Goal: Information Seeking & Learning: Find specific fact

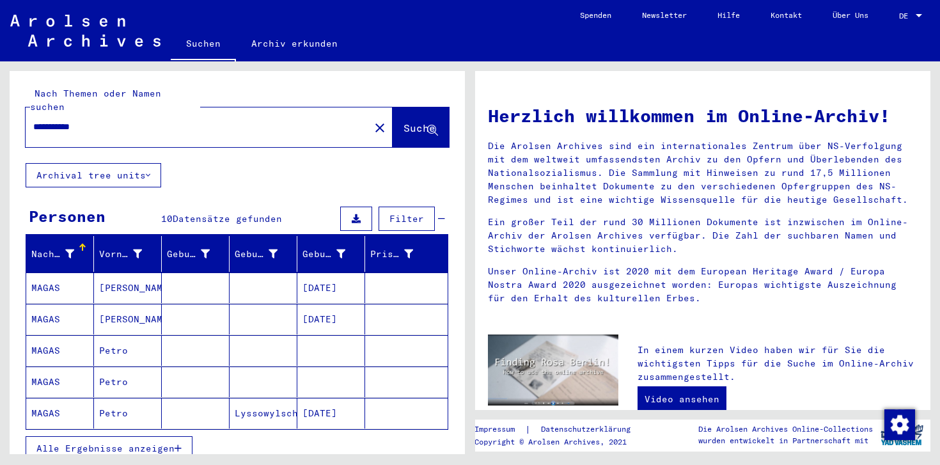
click at [76, 273] on mat-cell "MAGAS" at bounding box center [60, 287] width 68 height 31
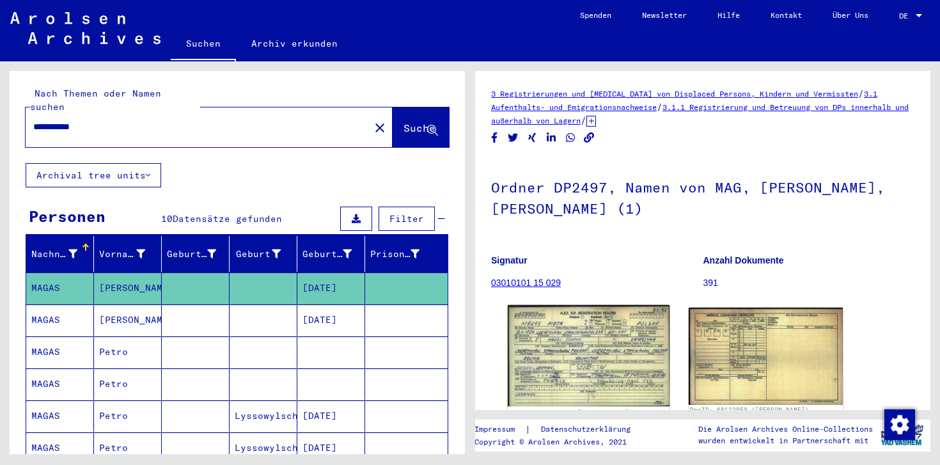
click at [606, 375] on img at bounding box center [589, 355] width 162 height 101
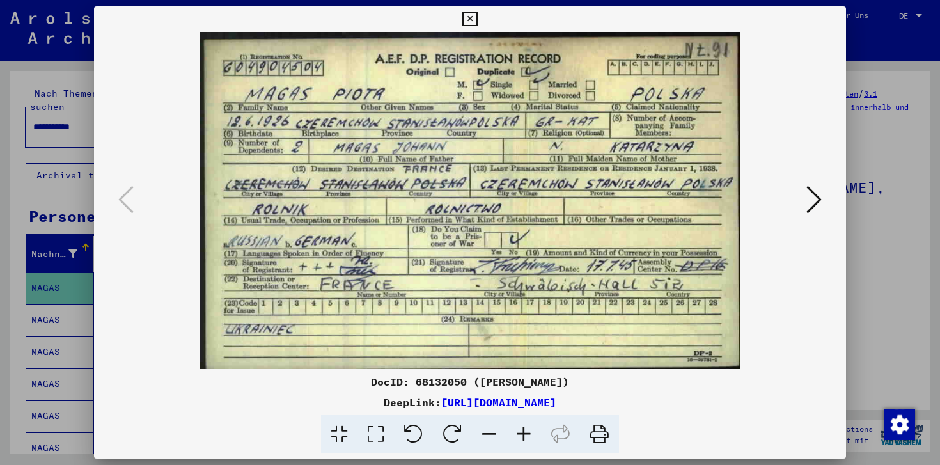
click at [814, 199] on icon at bounding box center [813, 199] width 15 height 31
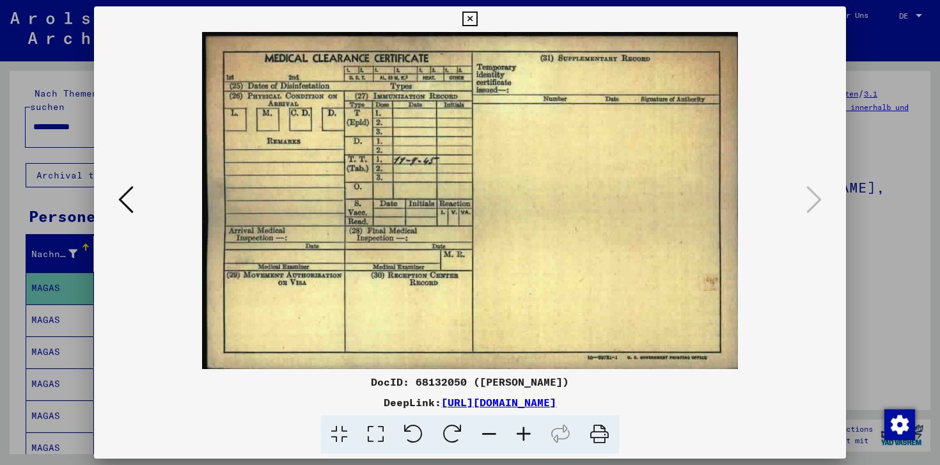
click at [132, 199] on icon at bounding box center [125, 199] width 15 height 31
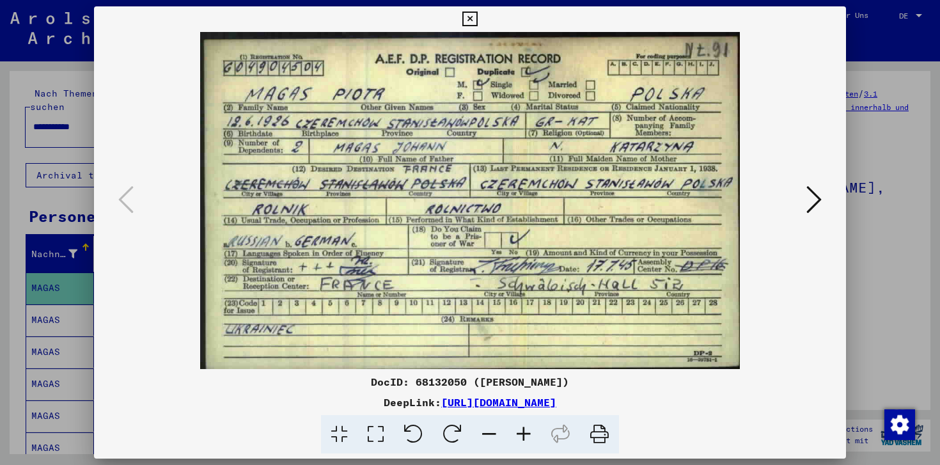
click at [287, 132] on img at bounding box center [469, 200] width 665 height 337
click at [157, 31] on div "DocID: 68132050 ([PERSON_NAME]) DeepLink: [URL][DOMAIN_NAME]" at bounding box center [470, 229] width 752 height 447
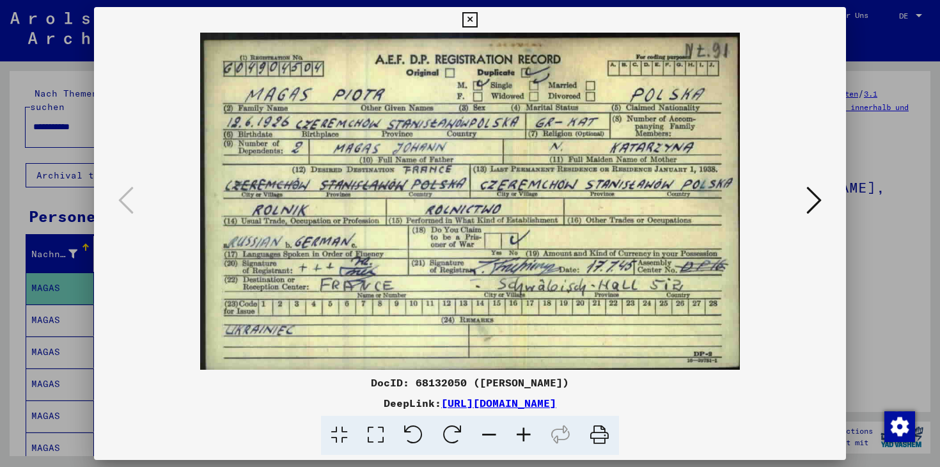
click at [802, 199] on button at bounding box center [813, 201] width 23 height 36
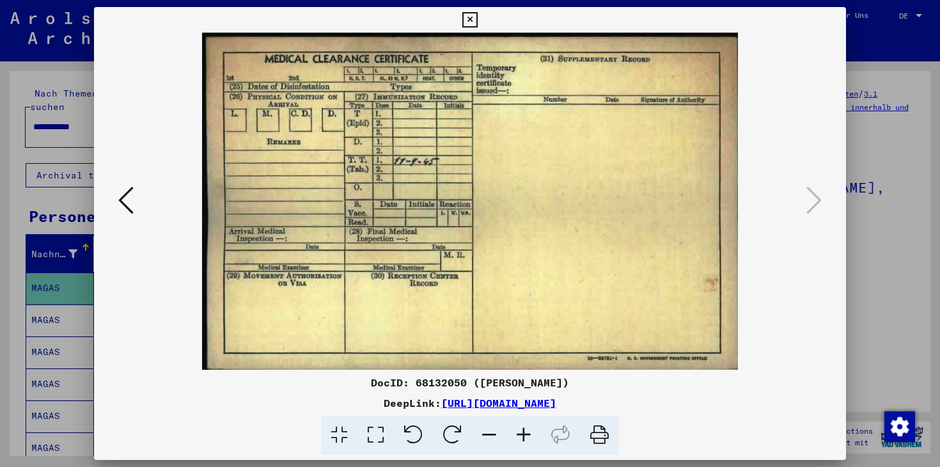
click at [123, 198] on icon at bounding box center [125, 200] width 15 height 31
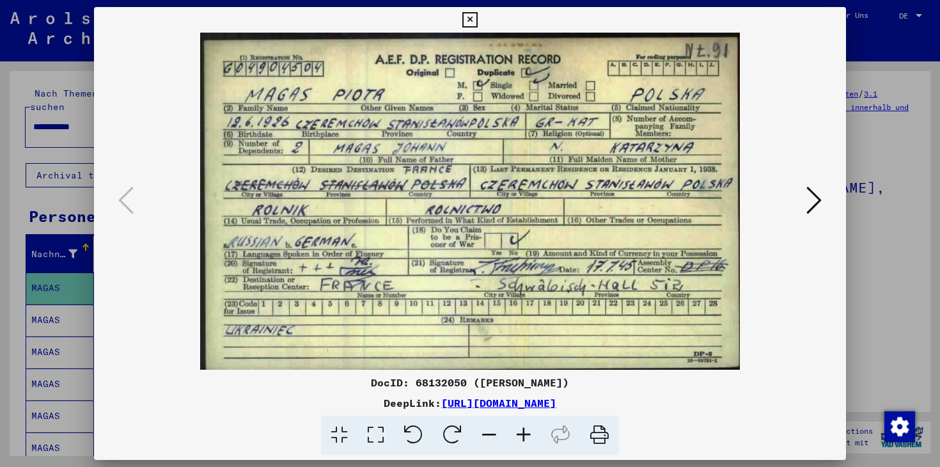
click at [555, 405] on link "[URL][DOMAIN_NAME]" at bounding box center [498, 402] width 115 height 13
click at [470, 22] on icon at bounding box center [469, 19] width 15 height 15
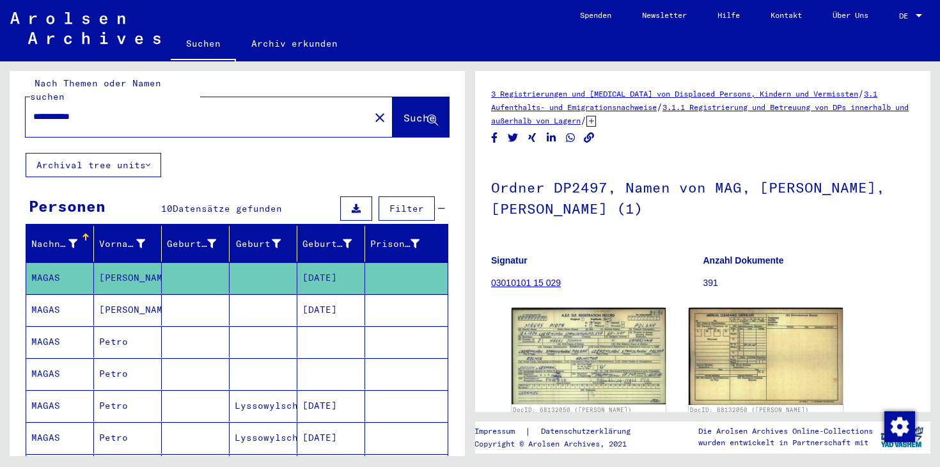
scroll to position [4, 0]
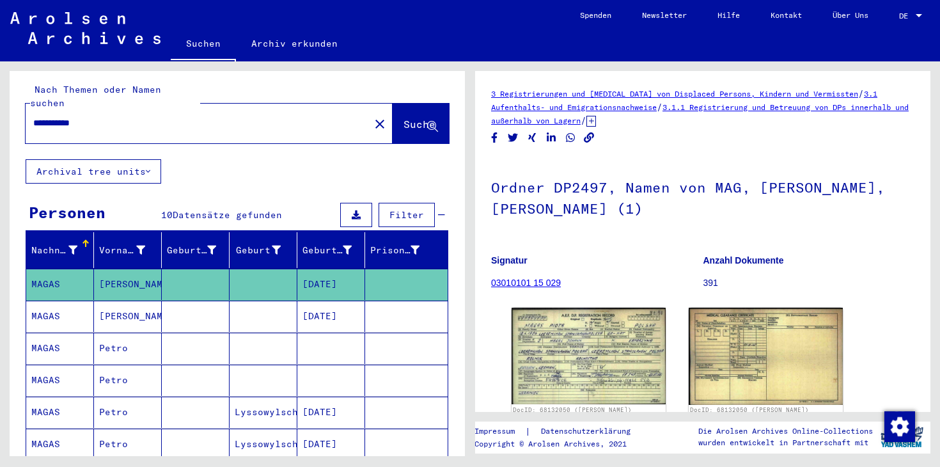
drag, startPoint x: 65, startPoint y: 107, endPoint x: 0, endPoint y: 118, distance: 66.1
click at [0, 118] on div "**********" at bounding box center [235, 258] width 470 height 394
drag, startPoint x: 62, startPoint y: 111, endPoint x: 0, endPoint y: 110, distance: 62.0
click at [0, 110] on div "**********" at bounding box center [235, 258] width 470 height 394
paste input "*******"
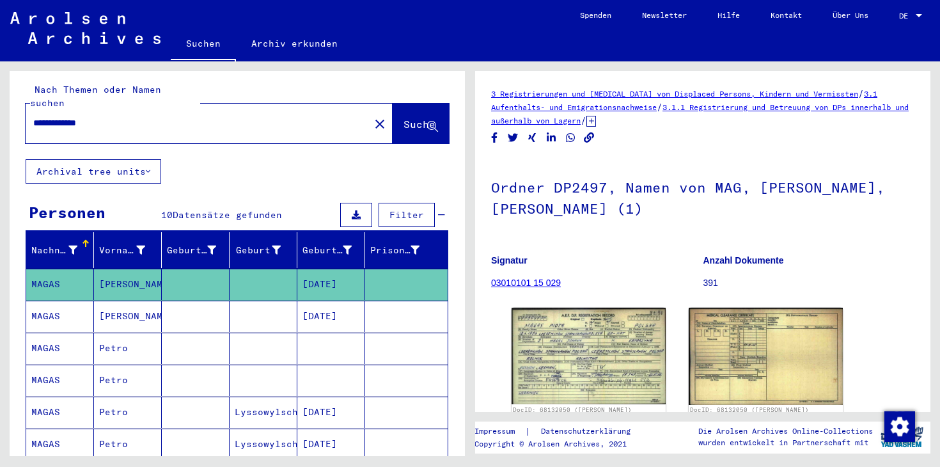
type input "**********"
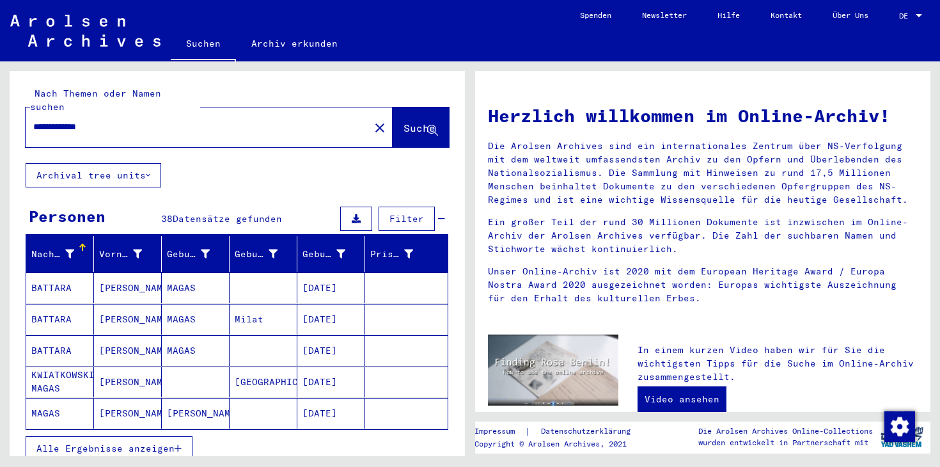
click at [165, 442] on span "Alle Ergebnisse anzeigen" at bounding box center [105, 448] width 138 height 12
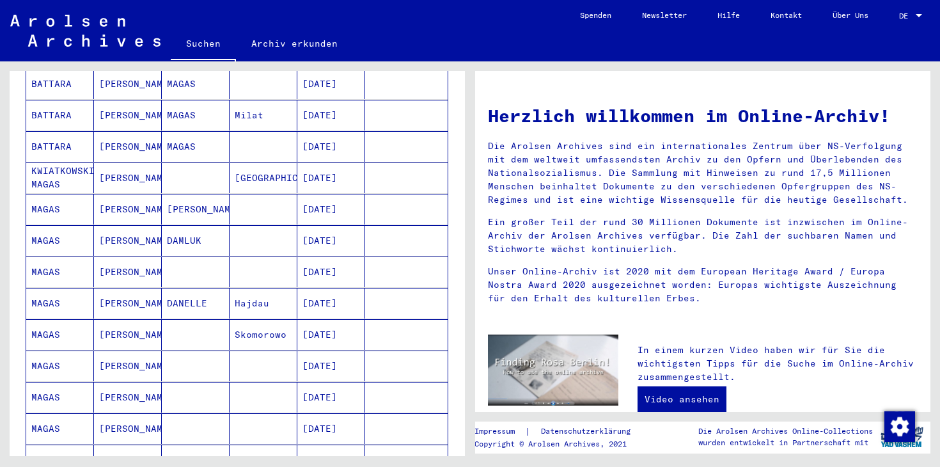
scroll to position [208, 0]
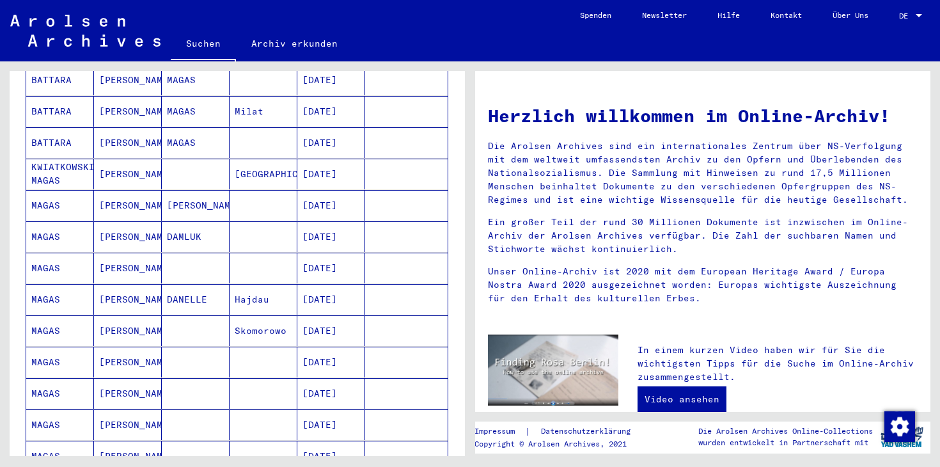
click at [344, 318] on mat-cell "[DATE]" at bounding box center [331, 330] width 68 height 31
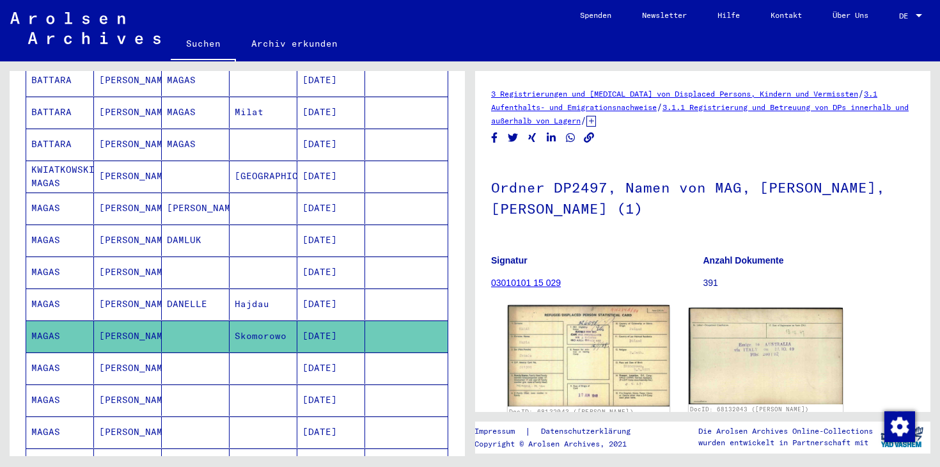
click at [590, 381] on img at bounding box center [589, 355] width 162 height 101
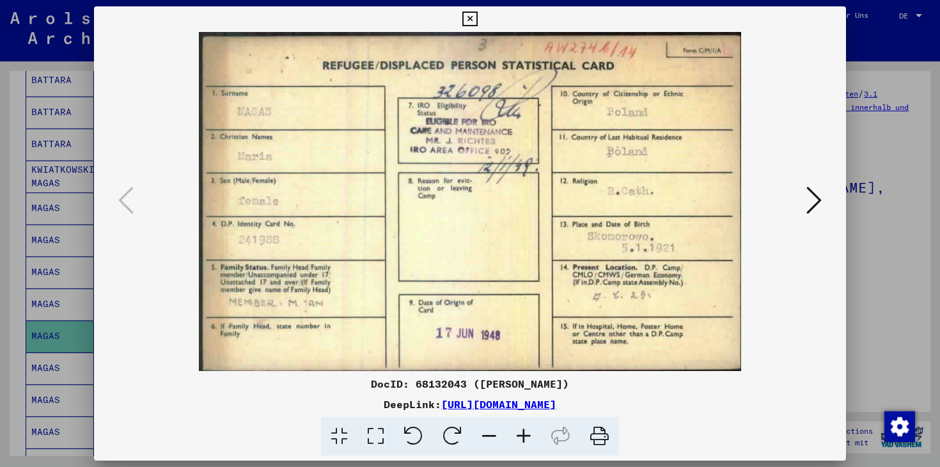
click at [465, 20] on icon at bounding box center [469, 19] width 15 height 15
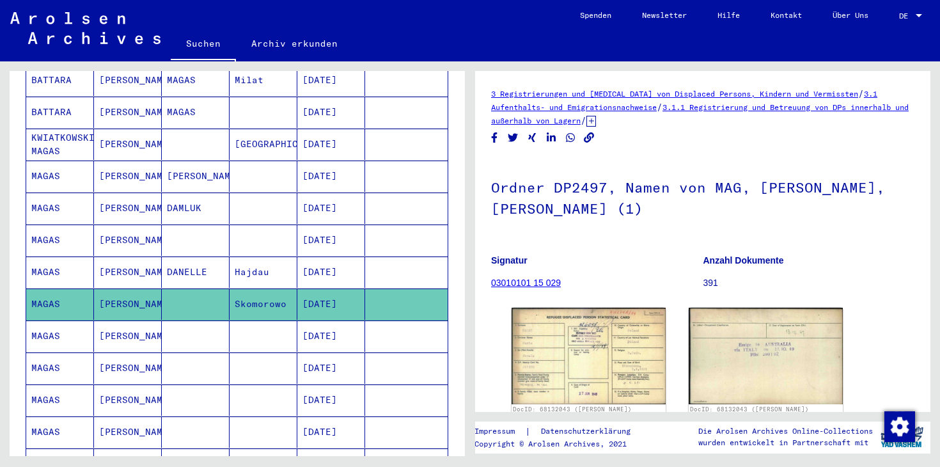
scroll to position [240, 0]
click at [332, 415] on mat-cell "[DATE]" at bounding box center [331, 430] width 68 height 31
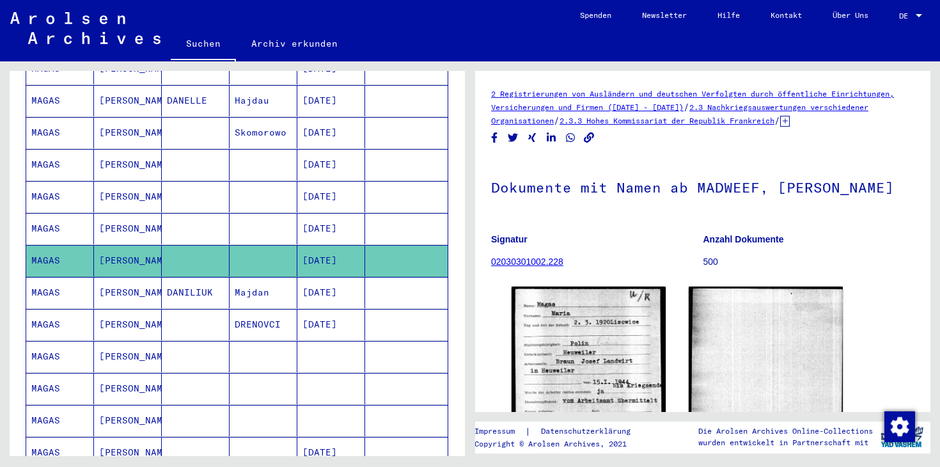
scroll to position [415, 0]
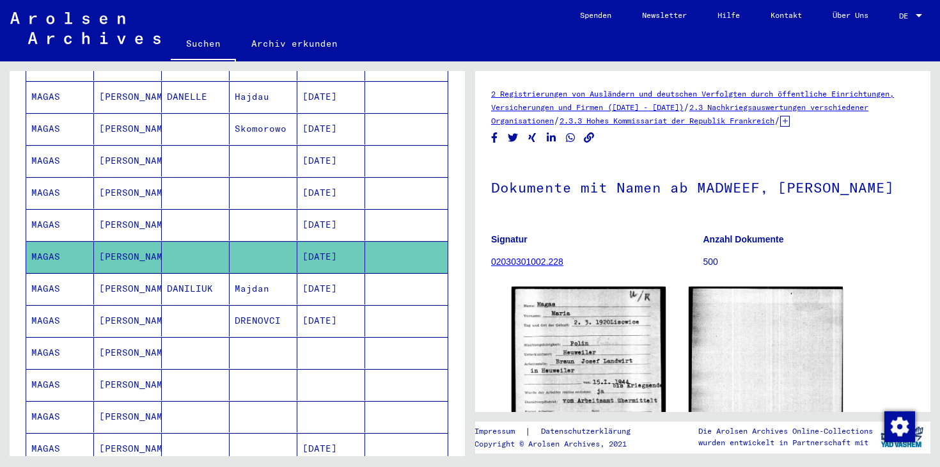
click at [325, 308] on mat-cell "[DATE]" at bounding box center [331, 320] width 68 height 31
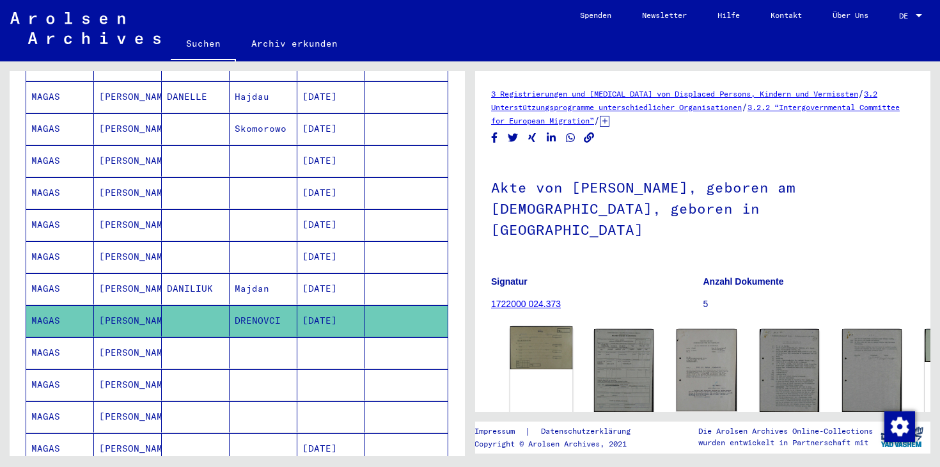
click at [537, 326] on img at bounding box center [541, 347] width 63 height 43
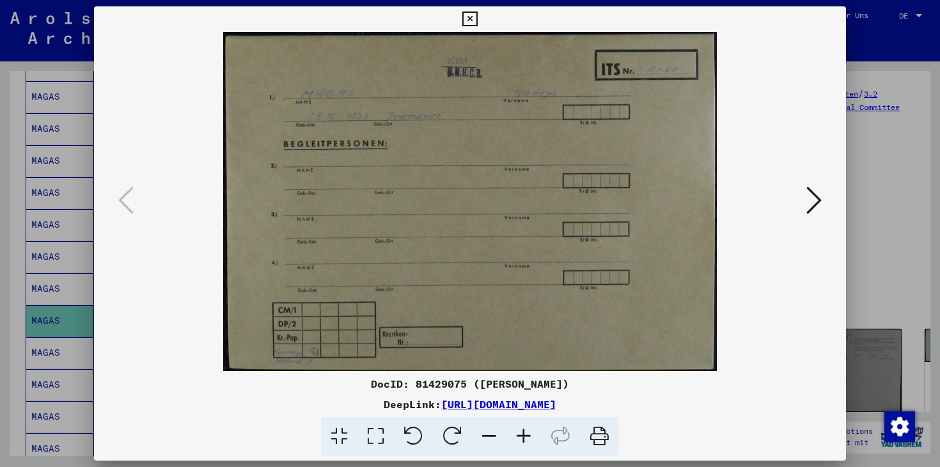
click at [810, 195] on icon at bounding box center [813, 200] width 15 height 31
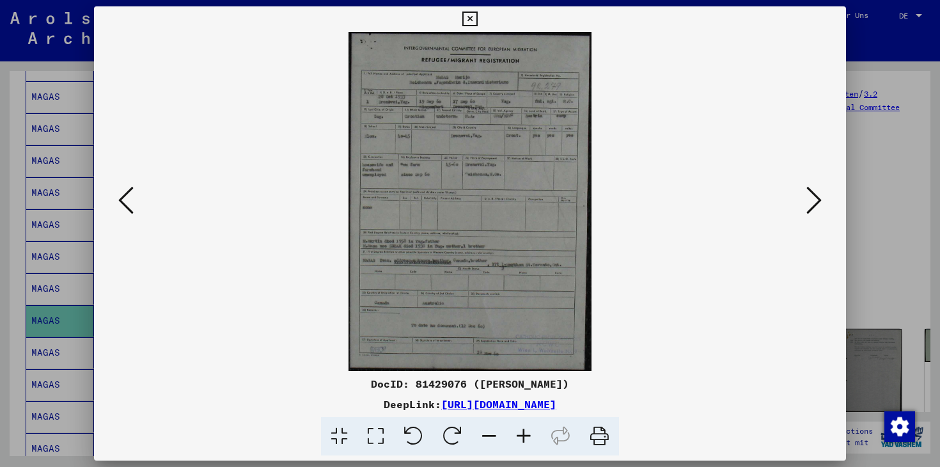
click at [469, 403] on link "[URL][DOMAIN_NAME]" at bounding box center [498, 404] width 115 height 13
click at [468, 20] on icon at bounding box center [469, 19] width 15 height 15
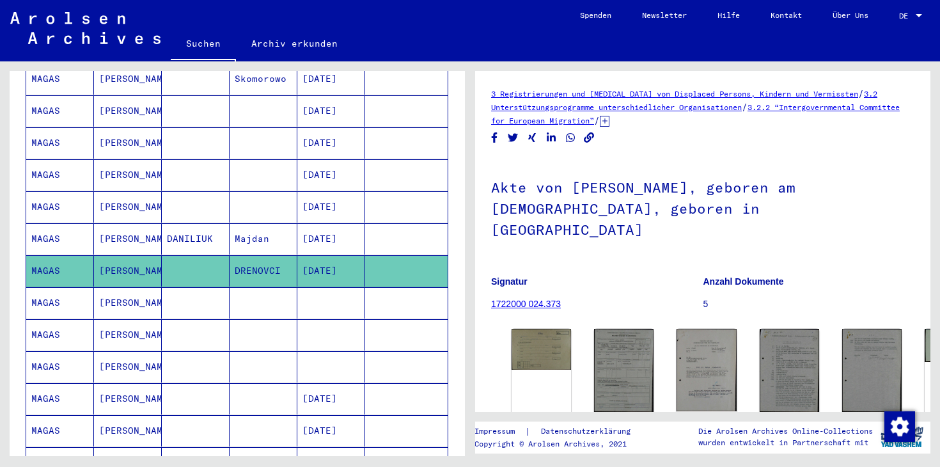
scroll to position [466, 0]
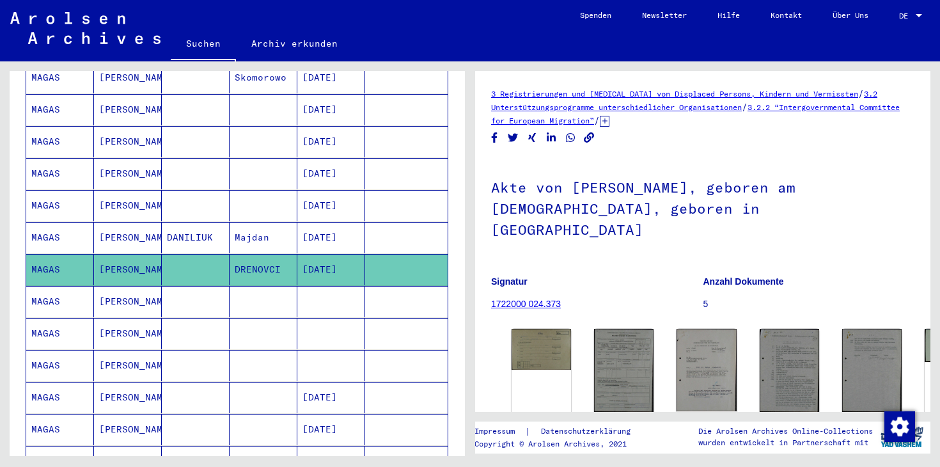
click at [298, 190] on mat-cell "[DATE]" at bounding box center [331, 205] width 68 height 31
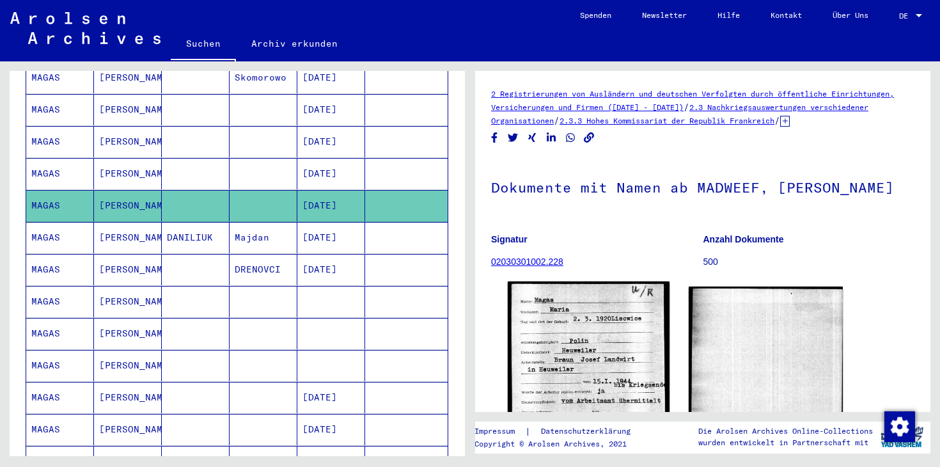
click at [578, 375] on img at bounding box center [589, 381] width 162 height 201
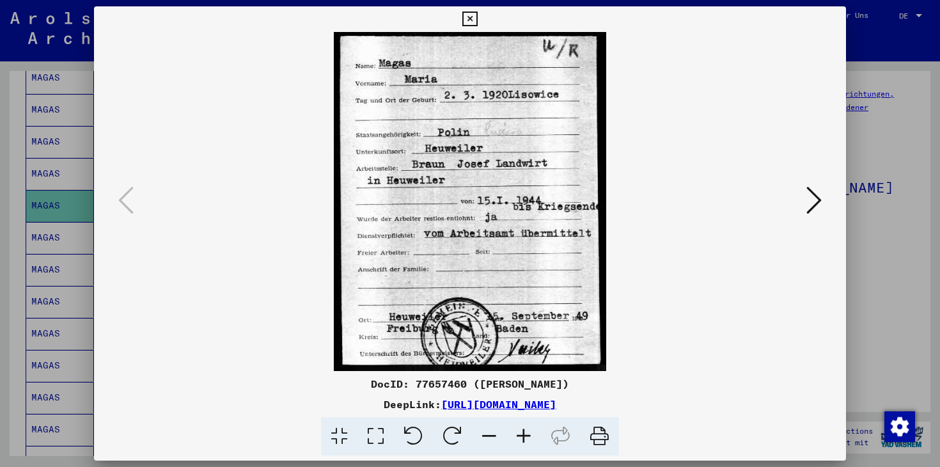
click at [465, 17] on icon at bounding box center [469, 19] width 15 height 15
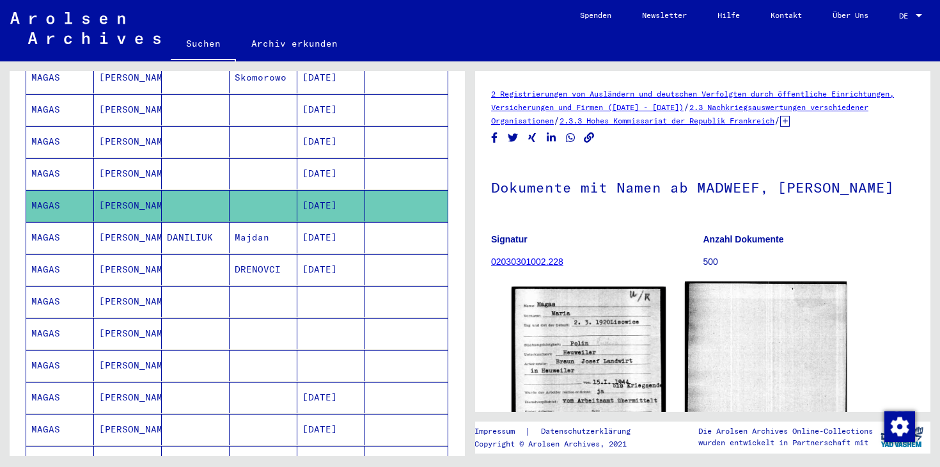
click at [729, 330] on img at bounding box center [766, 383] width 162 height 205
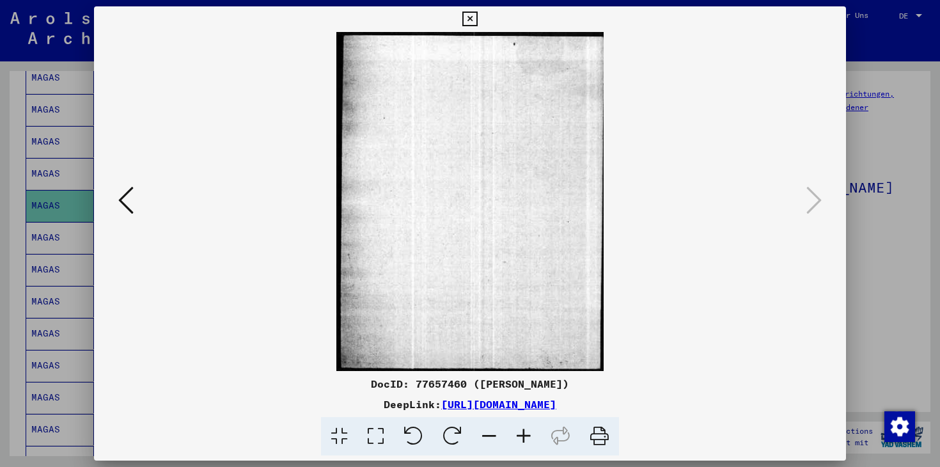
click at [469, 25] on icon at bounding box center [469, 19] width 15 height 15
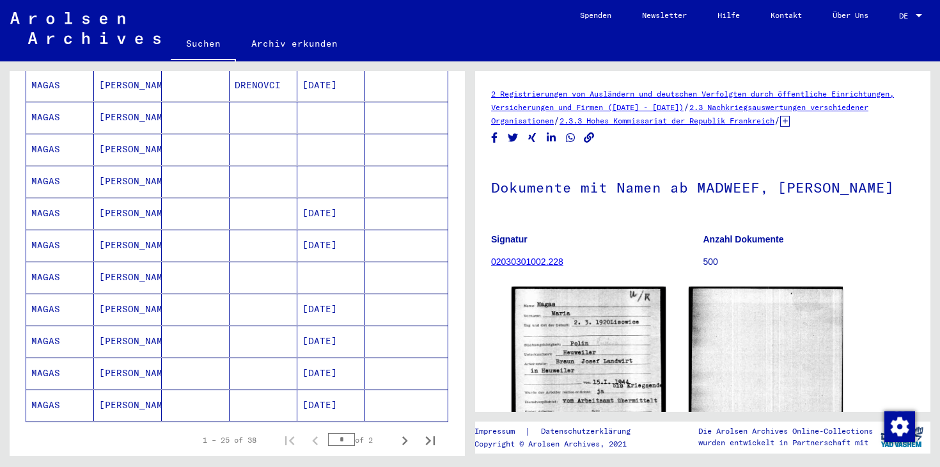
scroll to position [652, 0]
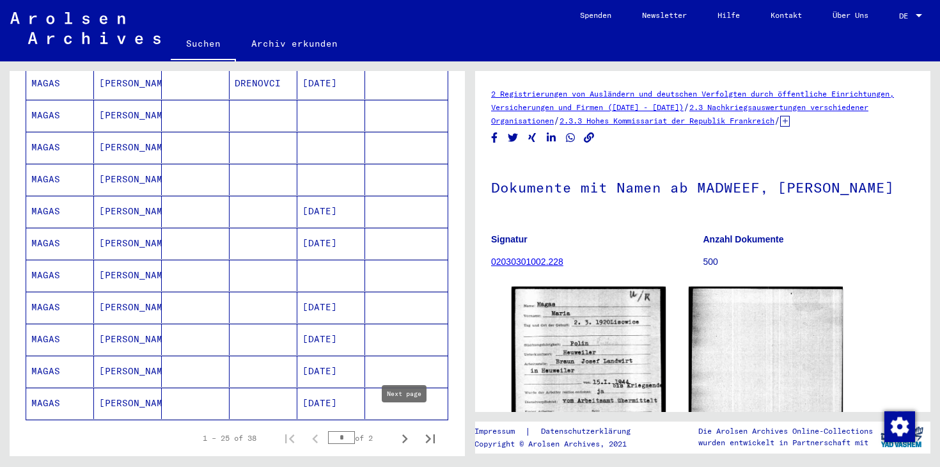
click at [405, 434] on icon "Next page" at bounding box center [405, 438] width 6 height 9
type input "*"
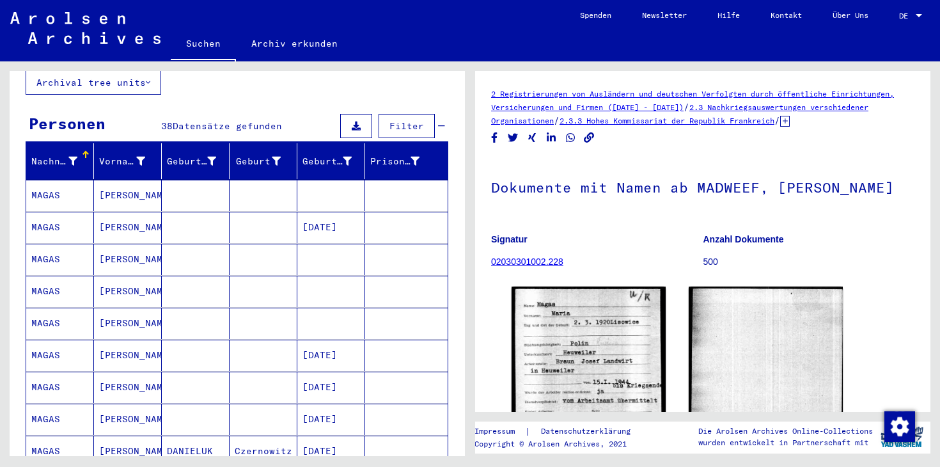
scroll to position [0, 0]
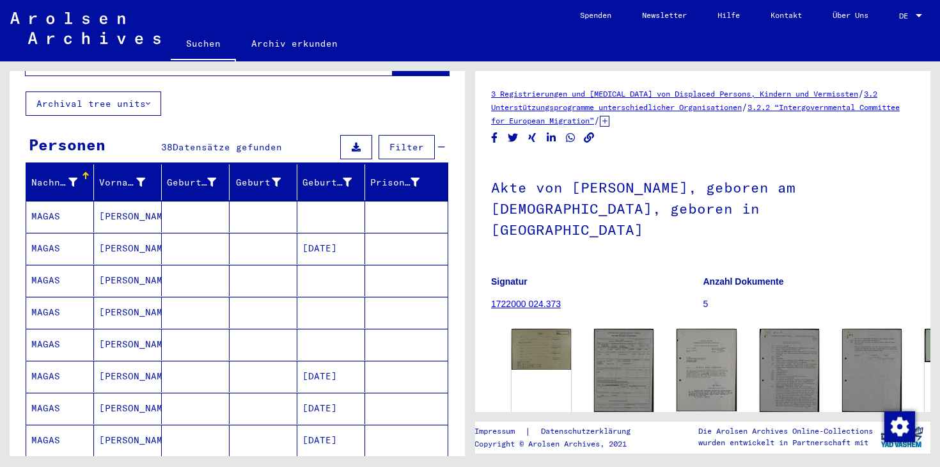
scroll to position [75, 0]
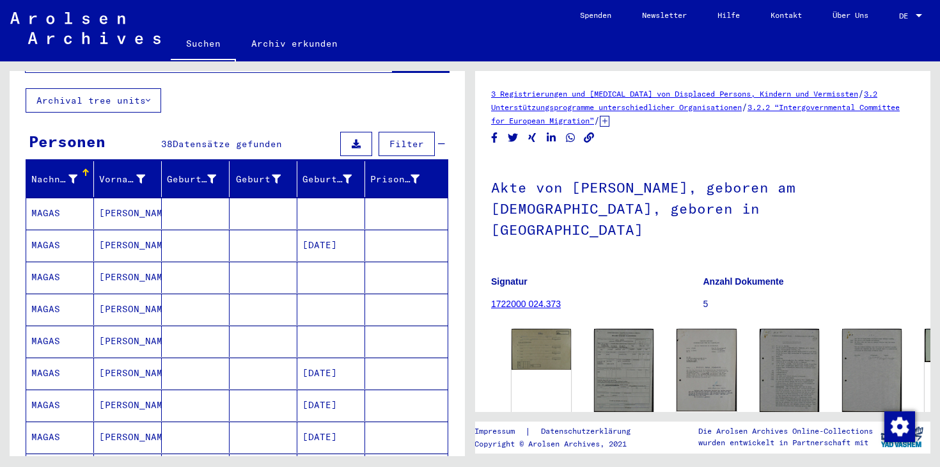
click at [318, 213] on mat-cell at bounding box center [331, 213] width 68 height 31
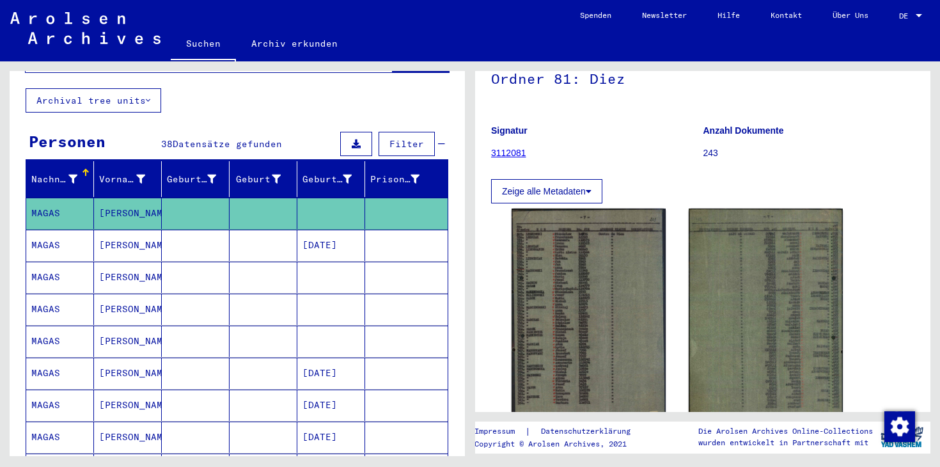
scroll to position [140, 0]
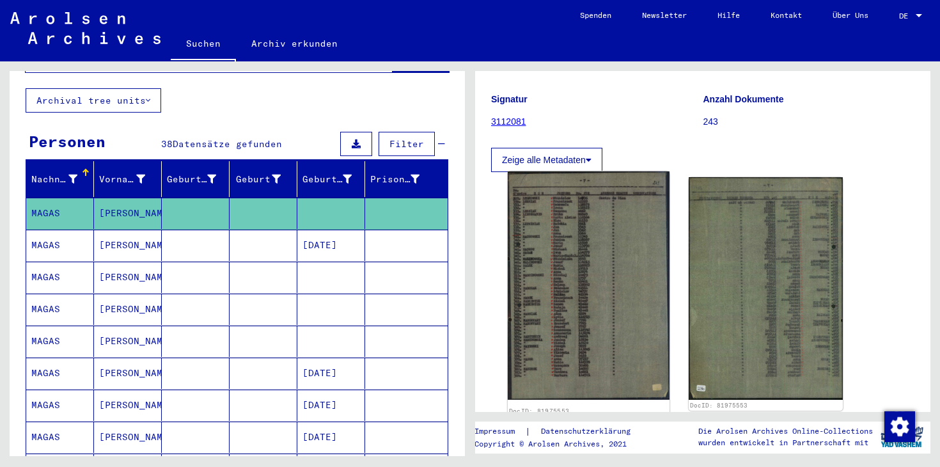
click at [559, 276] on img at bounding box center [589, 285] width 162 height 228
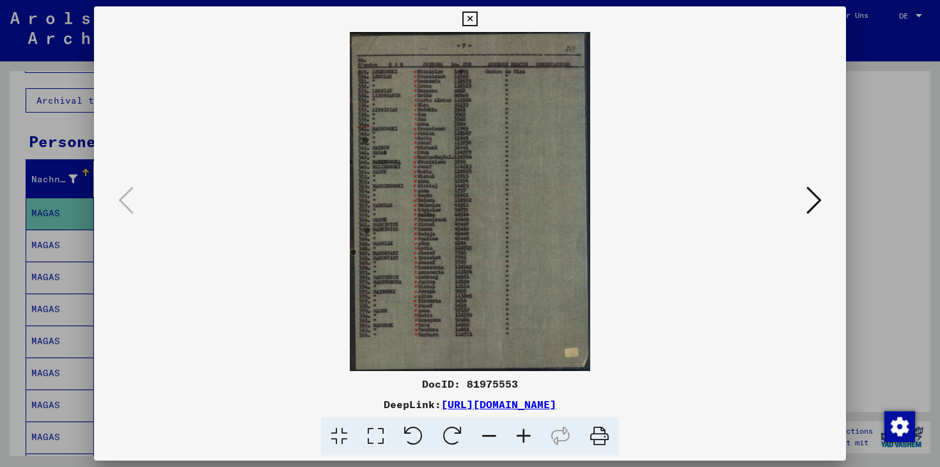
click at [467, 20] on icon at bounding box center [469, 19] width 15 height 15
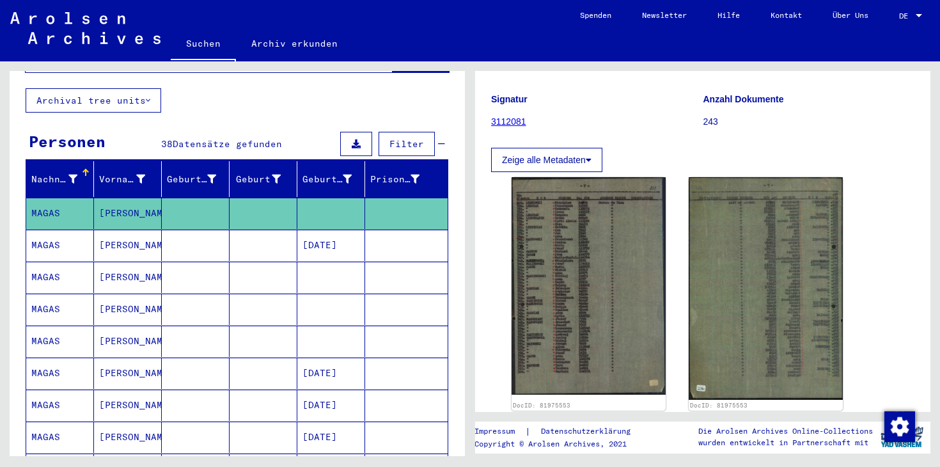
click at [322, 268] on mat-cell at bounding box center [331, 276] width 68 height 31
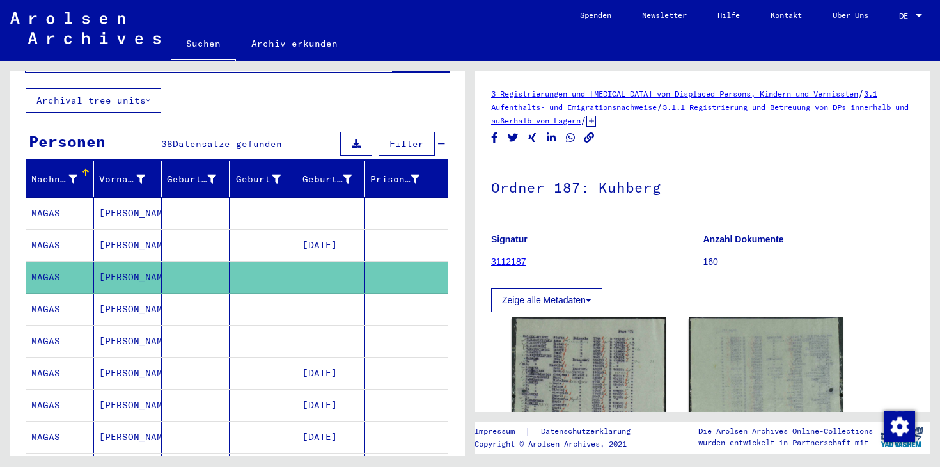
click at [324, 307] on mat-cell at bounding box center [331, 308] width 68 height 31
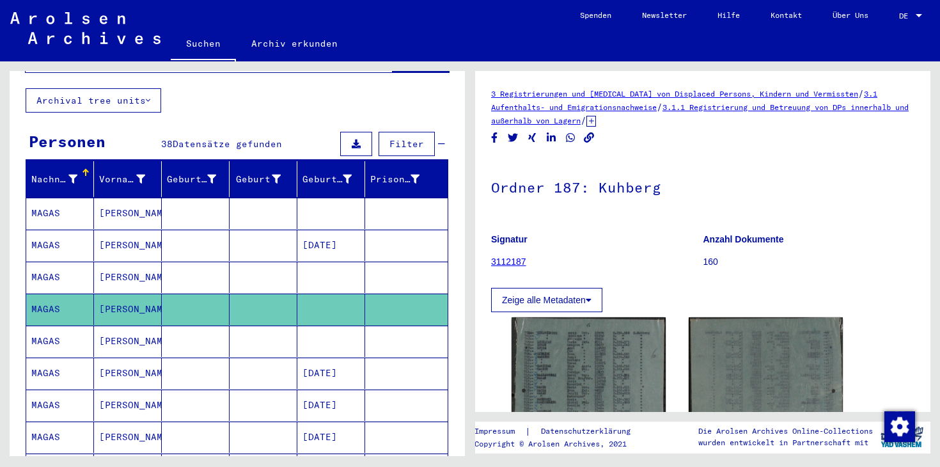
click at [335, 335] on mat-cell at bounding box center [331, 340] width 68 height 31
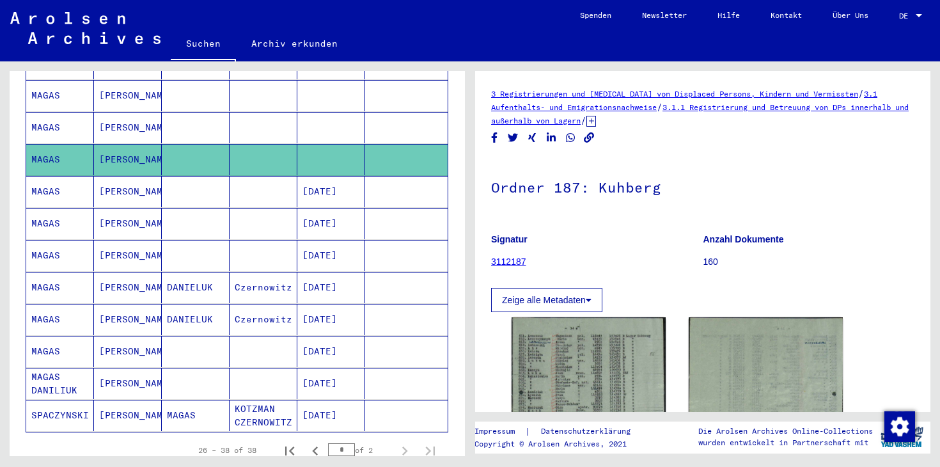
scroll to position [258, 0]
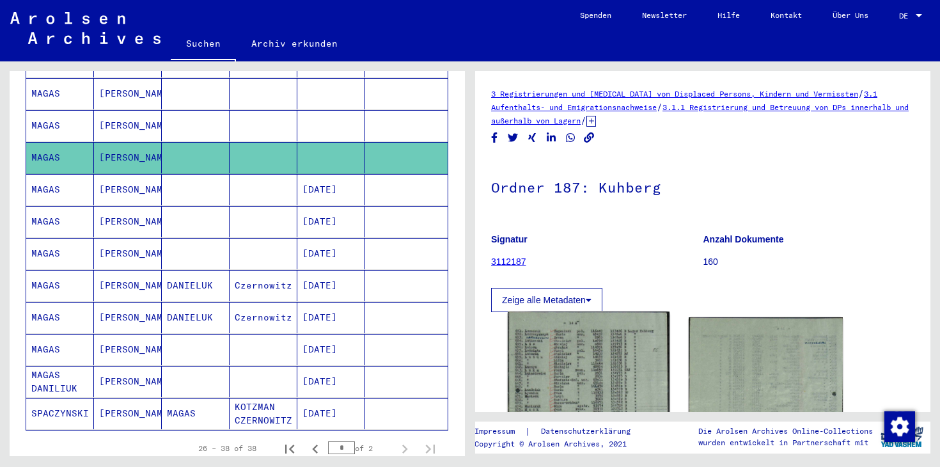
click at [584, 357] on img at bounding box center [589, 425] width 162 height 228
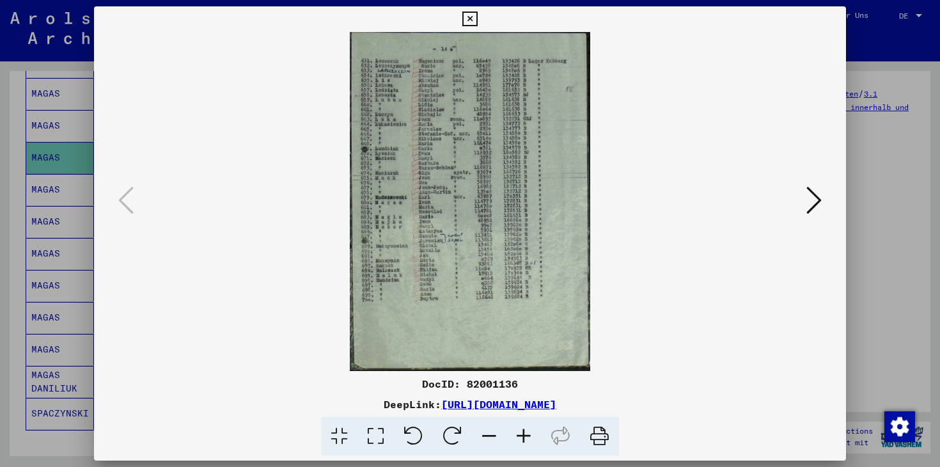
click at [465, 13] on icon at bounding box center [469, 19] width 15 height 15
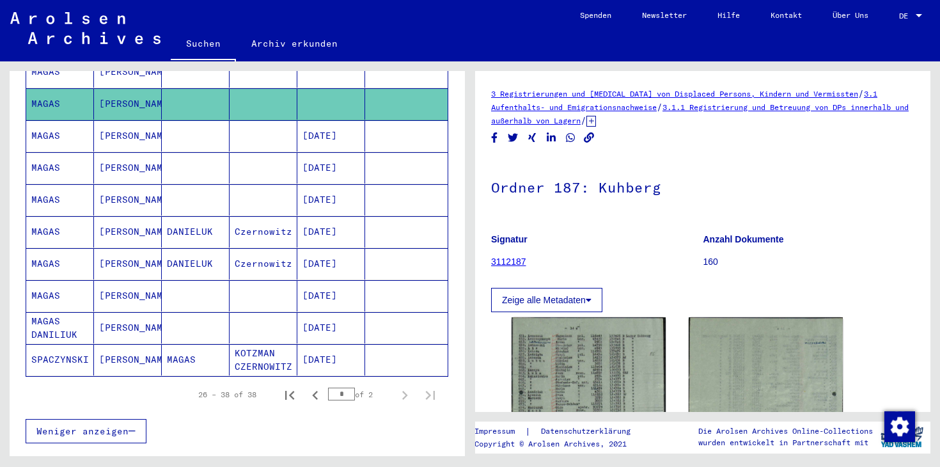
scroll to position [313, 0]
